Goal: Task Accomplishment & Management: Use online tool/utility

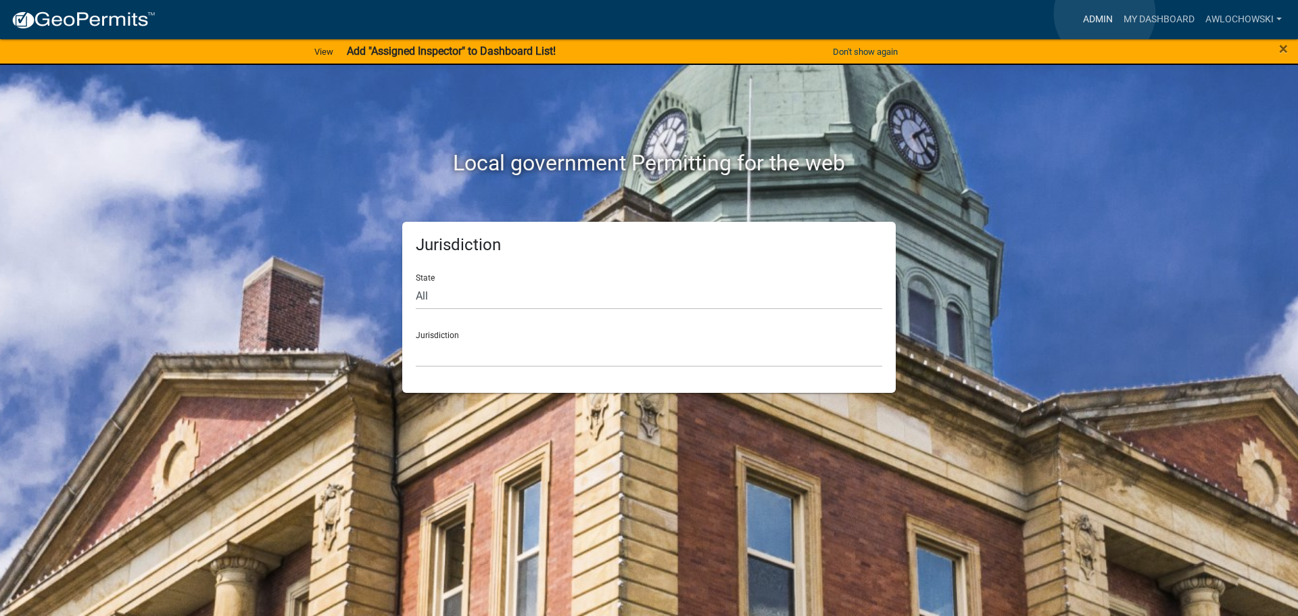
click at [1105, 14] on link "Admin" at bounding box center [1098, 20] width 41 height 26
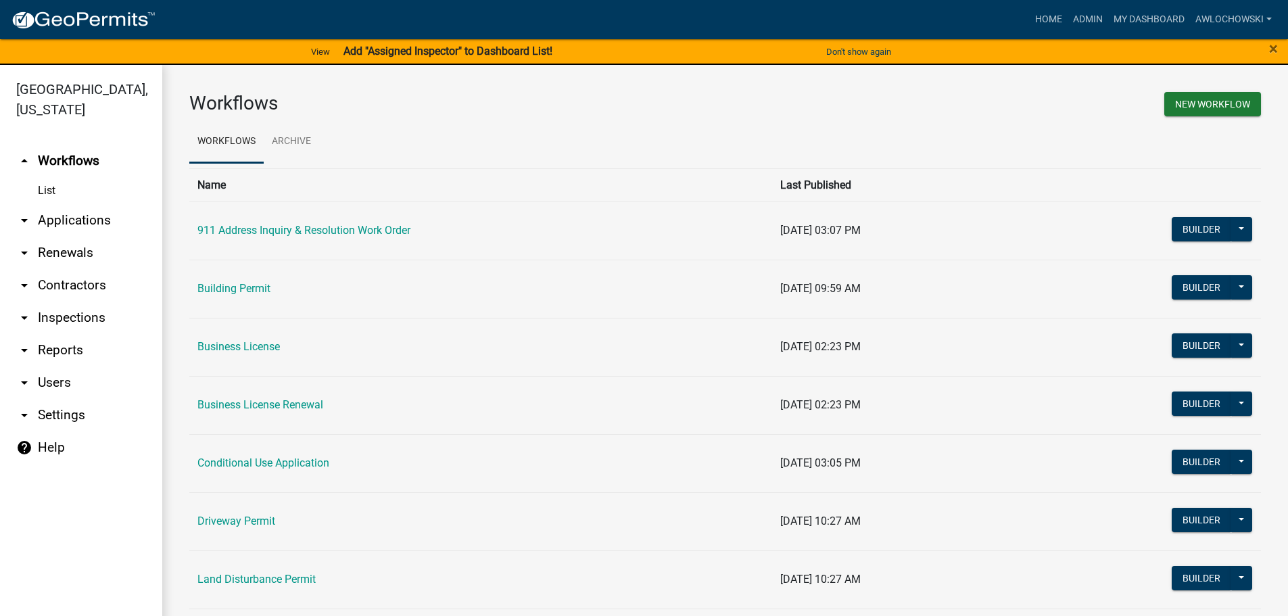
click at [91, 218] on link "arrow_drop_down Applications" at bounding box center [81, 220] width 162 height 32
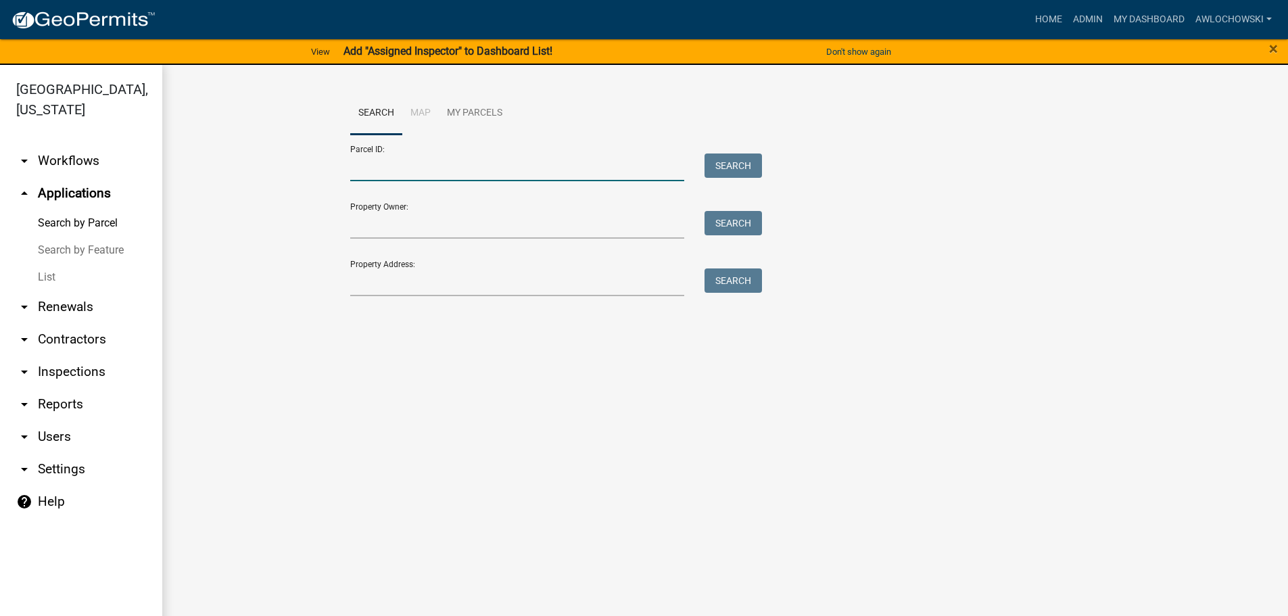
click at [357, 170] on input "Parcel ID:" at bounding box center [517, 167] width 335 height 28
click at [742, 164] on button "Search" at bounding box center [732, 165] width 57 height 24
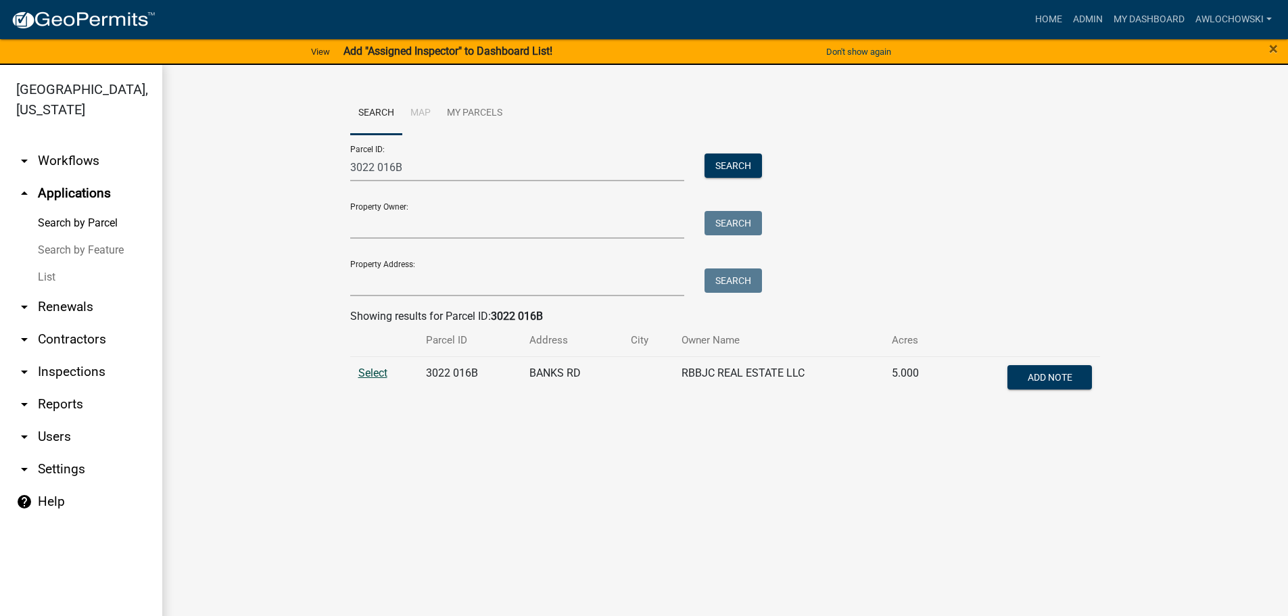
click at [375, 370] on span "Select" at bounding box center [372, 372] width 29 height 13
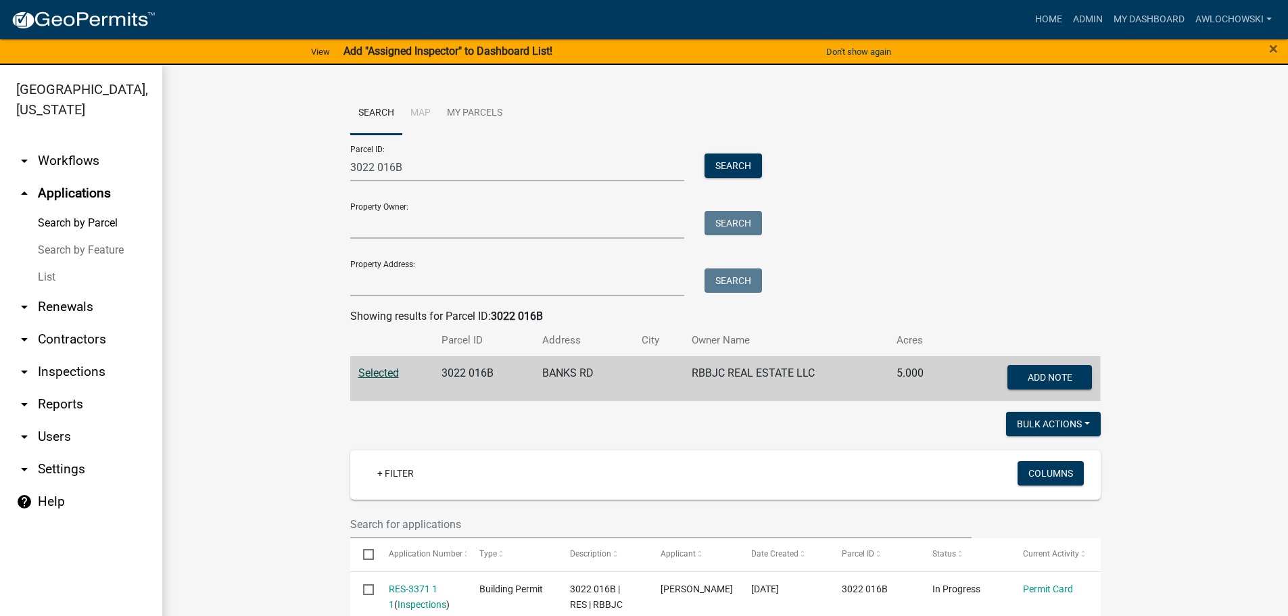
scroll to position [68, 0]
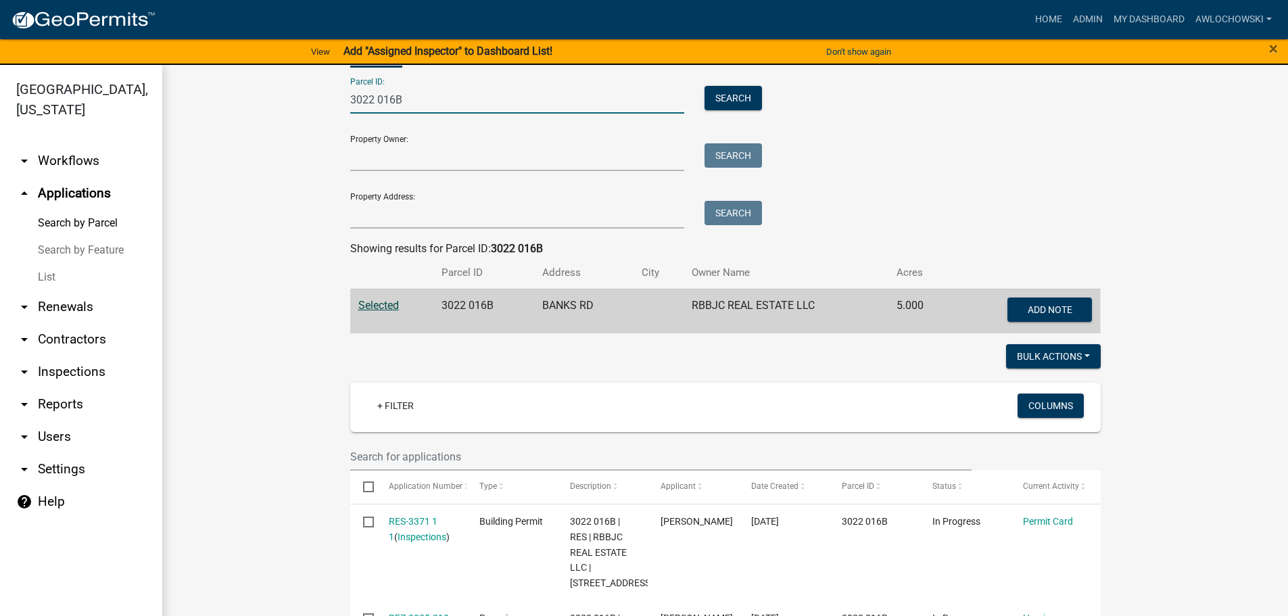
click at [404, 100] on input "3022 016B" at bounding box center [517, 100] width 335 height 28
click at [741, 101] on button "Search" at bounding box center [732, 98] width 57 height 24
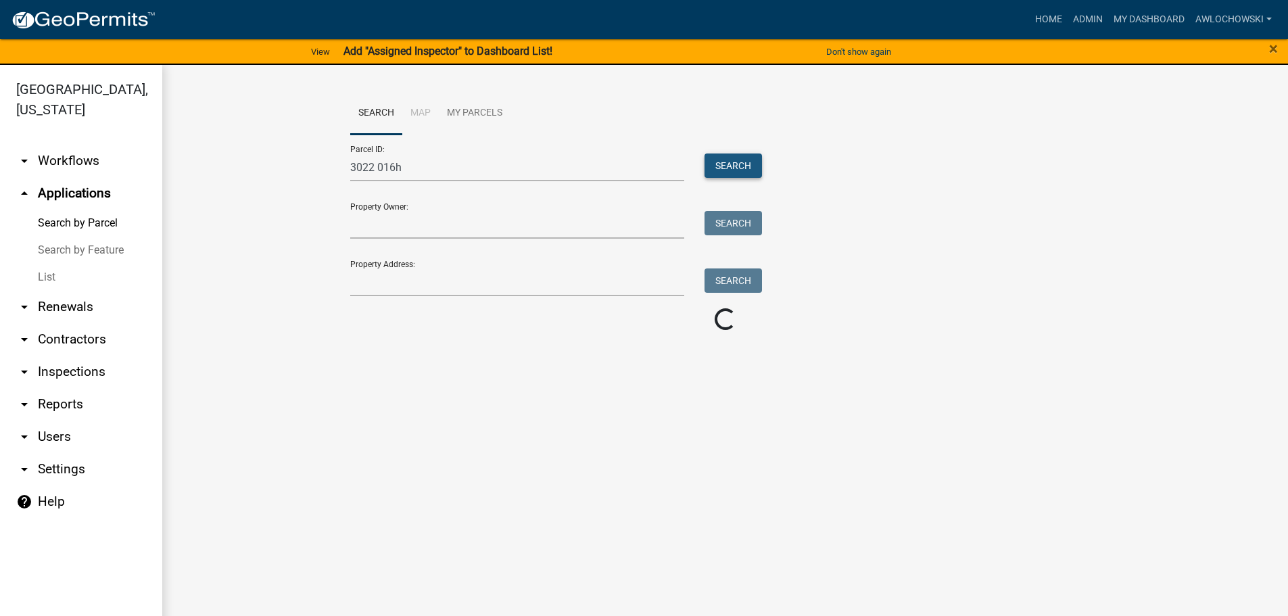
scroll to position [0, 0]
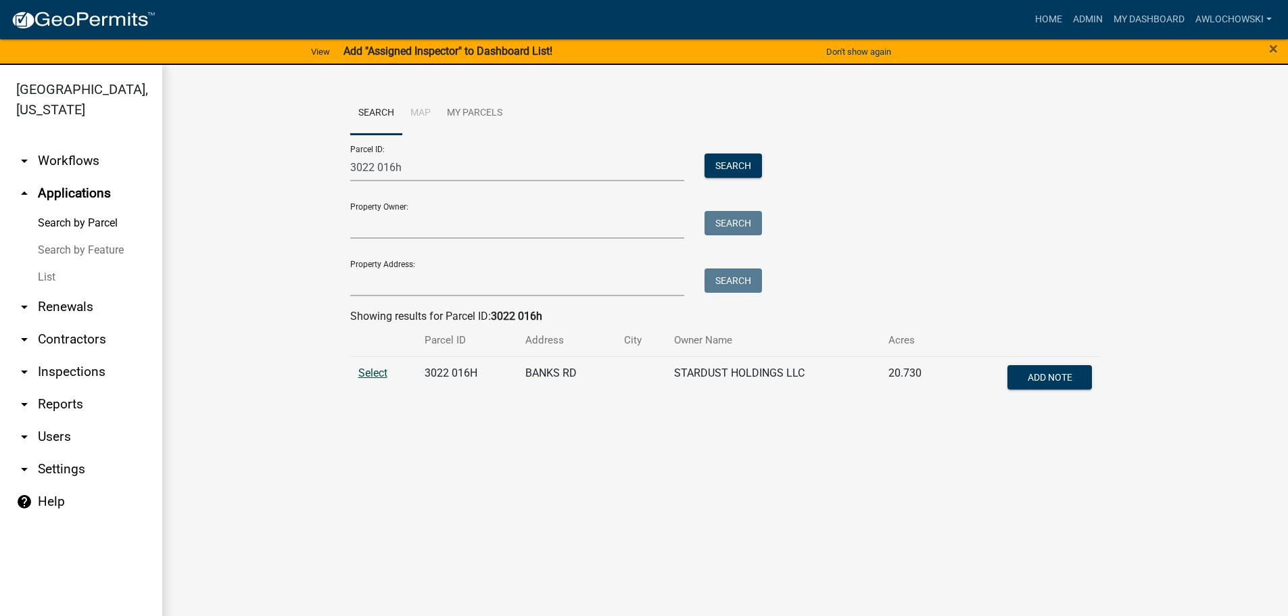
click at [380, 371] on span "Select" at bounding box center [372, 372] width 29 height 13
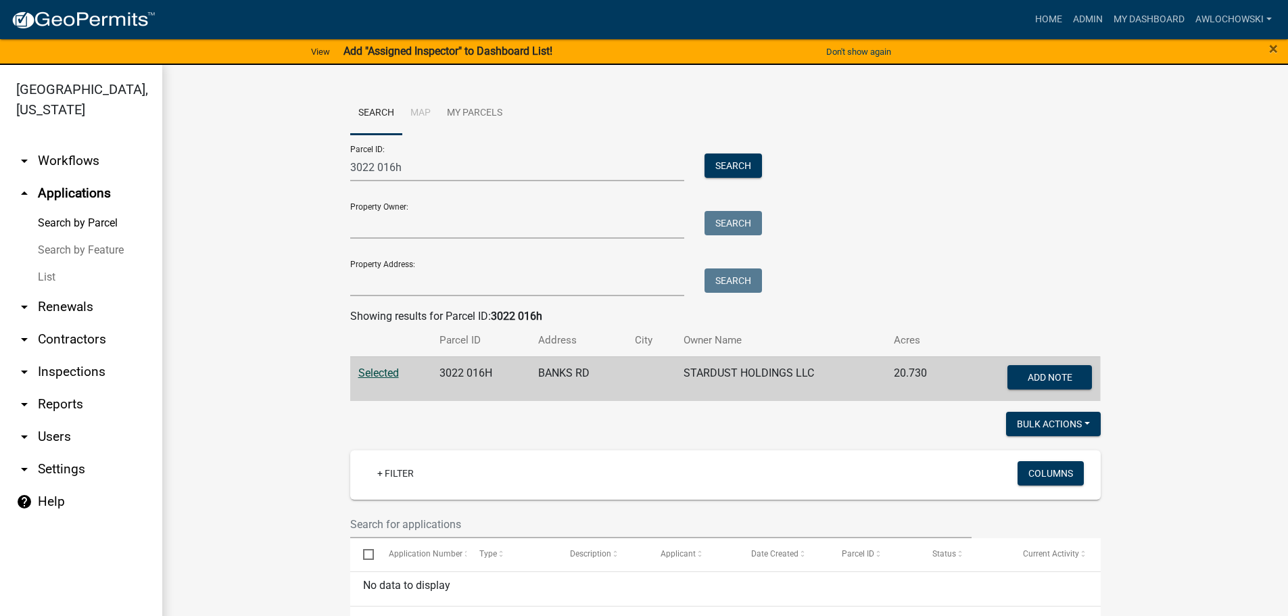
scroll to position [35, 0]
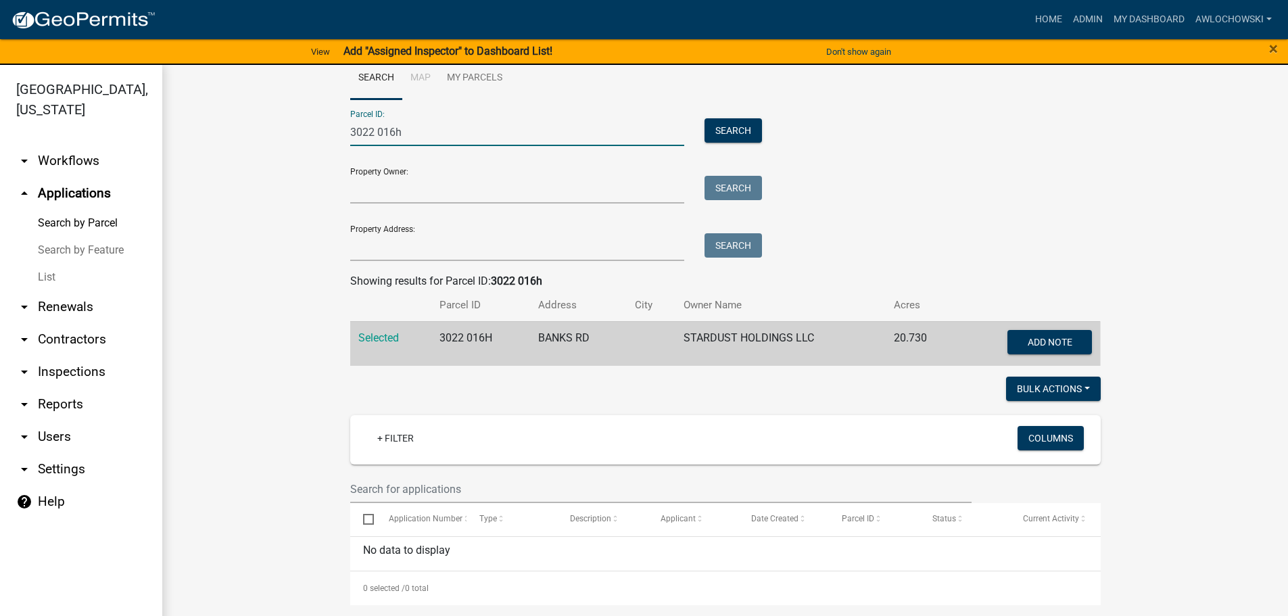
click at [402, 133] on input "3022 016h" at bounding box center [517, 132] width 335 height 28
type input "3022 016B"
click at [727, 130] on button "Search" at bounding box center [732, 130] width 57 height 24
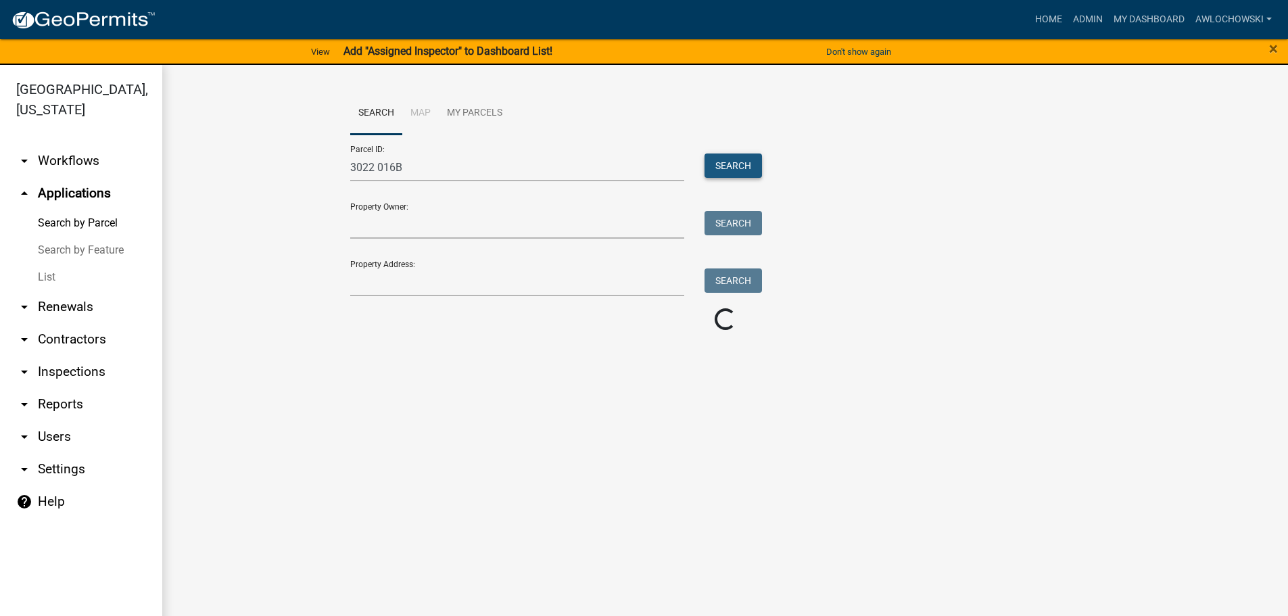
scroll to position [0, 0]
